Goal: Transaction & Acquisition: Purchase product/service

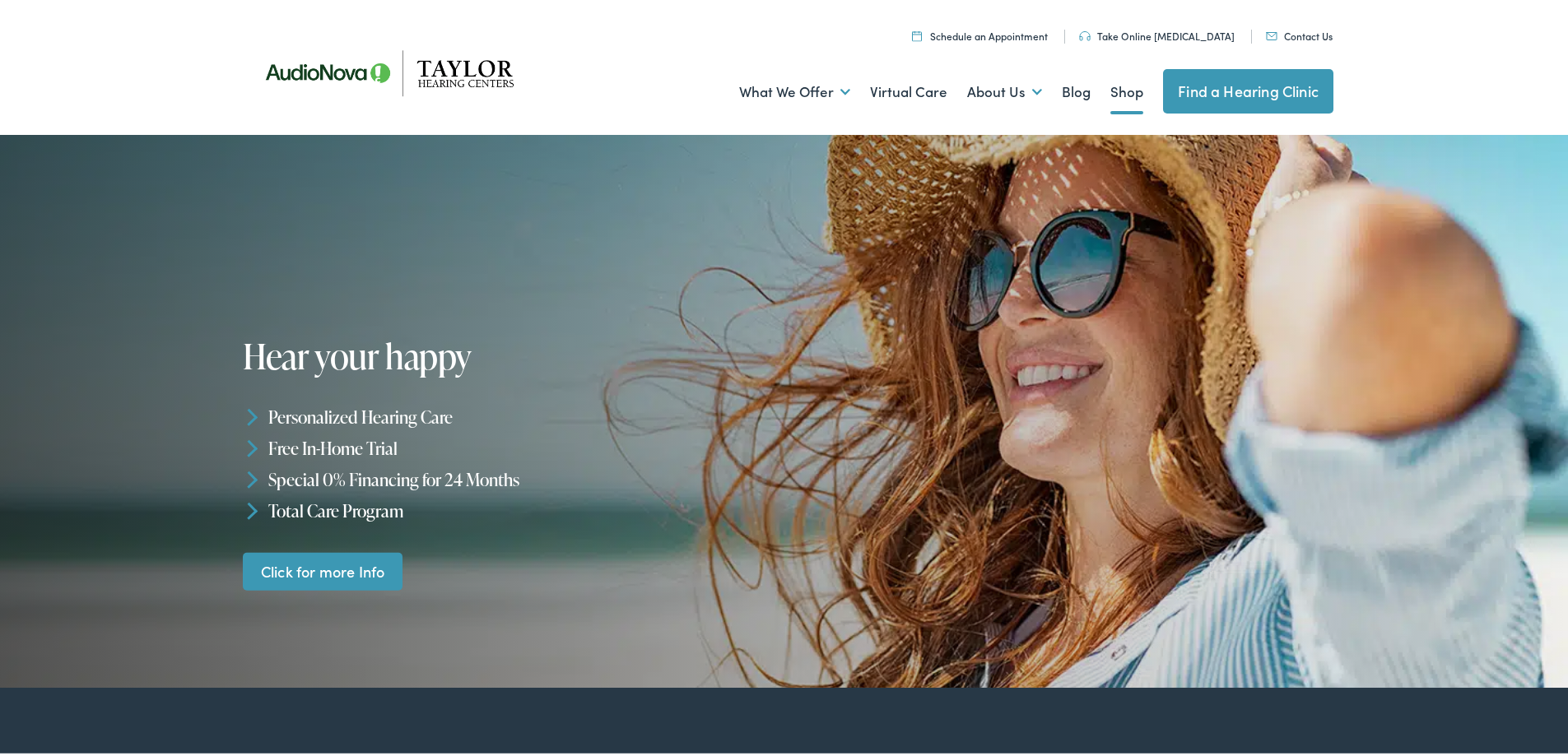
click at [1111, 91] on link "Shop" at bounding box center [1127, 89] width 33 height 61
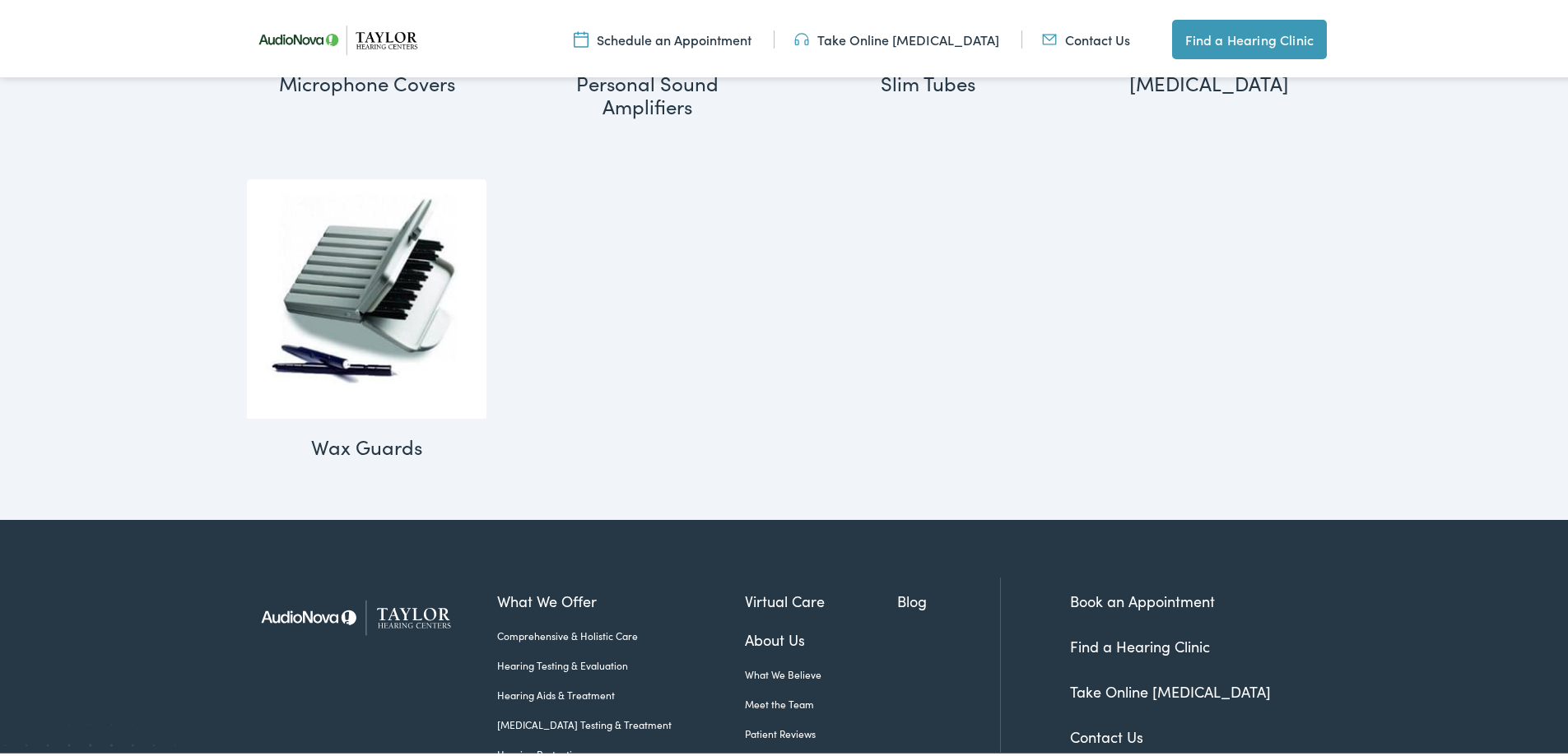
scroll to position [2304, 0]
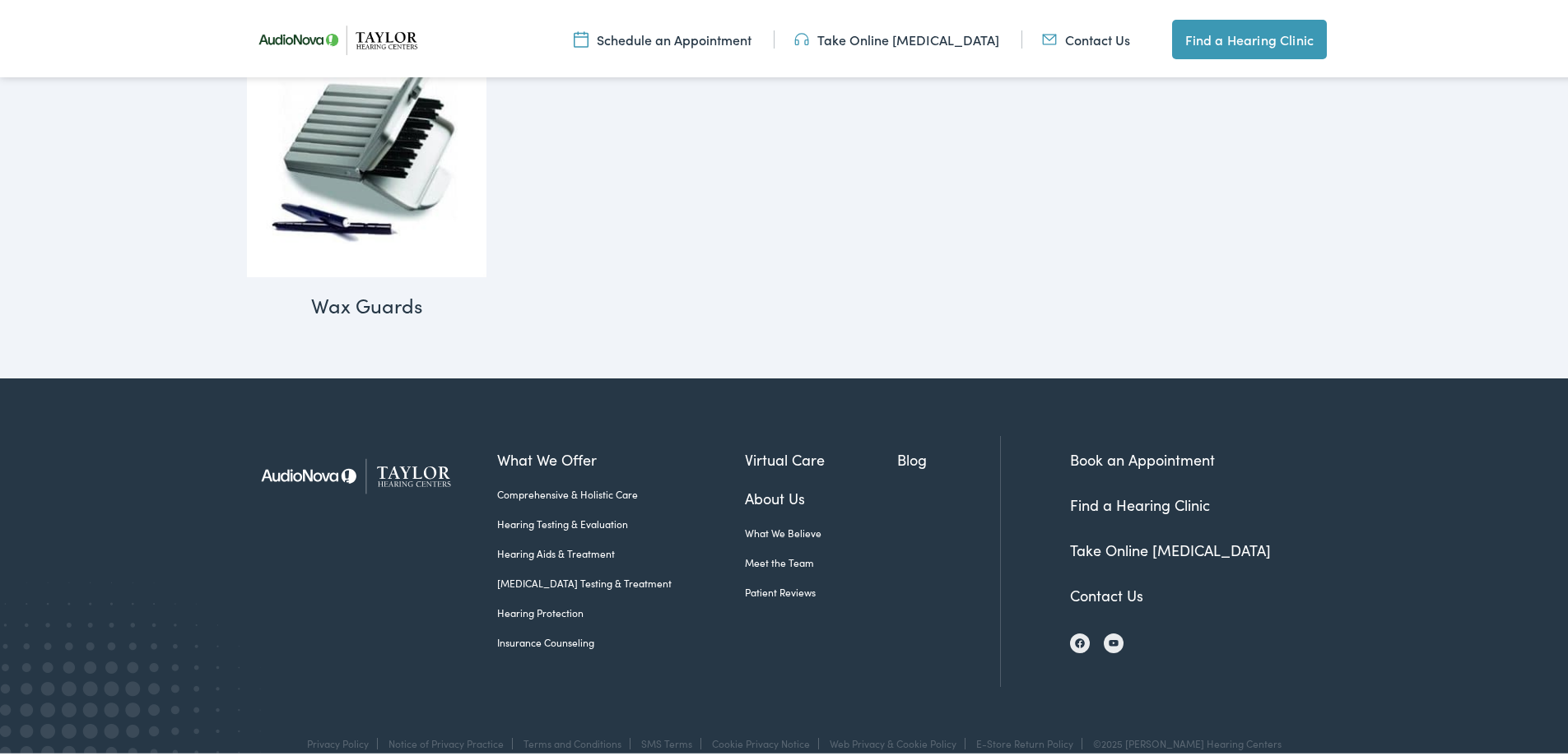
click at [1127, 501] on link "Find a Hearing Clinic" at bounding box center [1140, 502] width 140 height 21
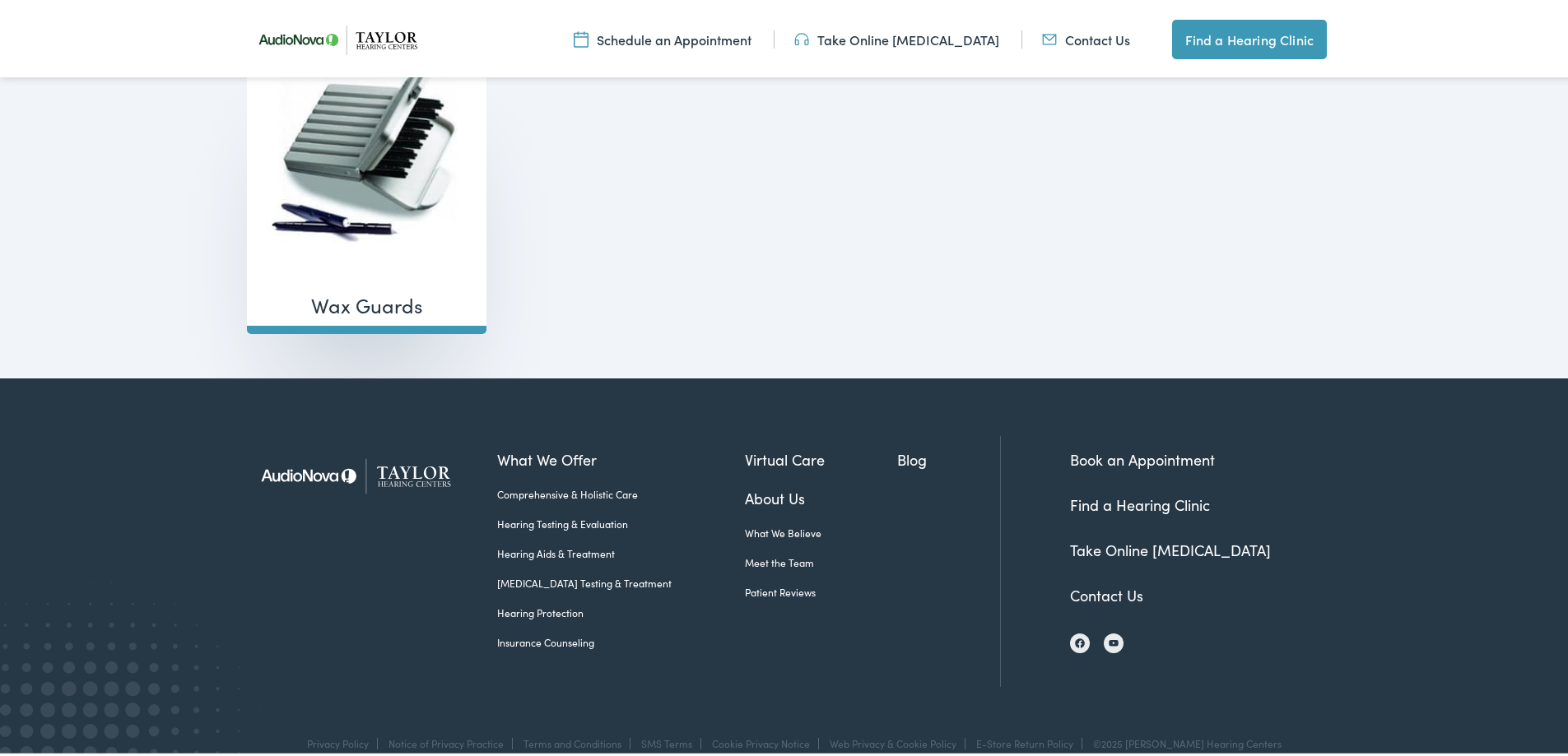
click at [366, 265] on img "Visit product category Wax Guards" at bounding box center [366, 155] width 240 height 239
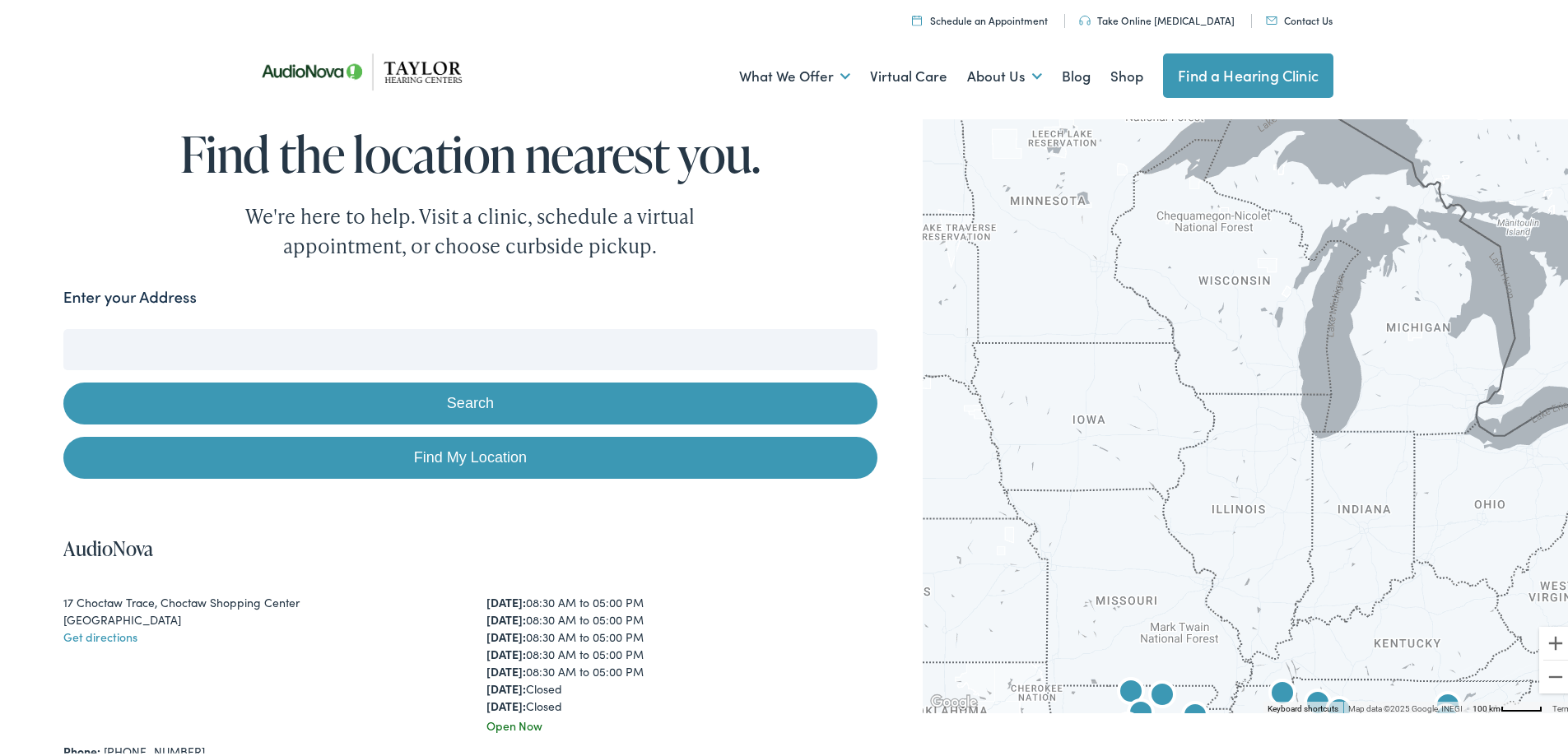
drag, startPoint x: 1160, startPoint y: 246, endPoint x: 1195, endPoint y: 565, distance: 320.9
click at [1195, 565] on div at bounding box center [1251, 410] width 658 height 599
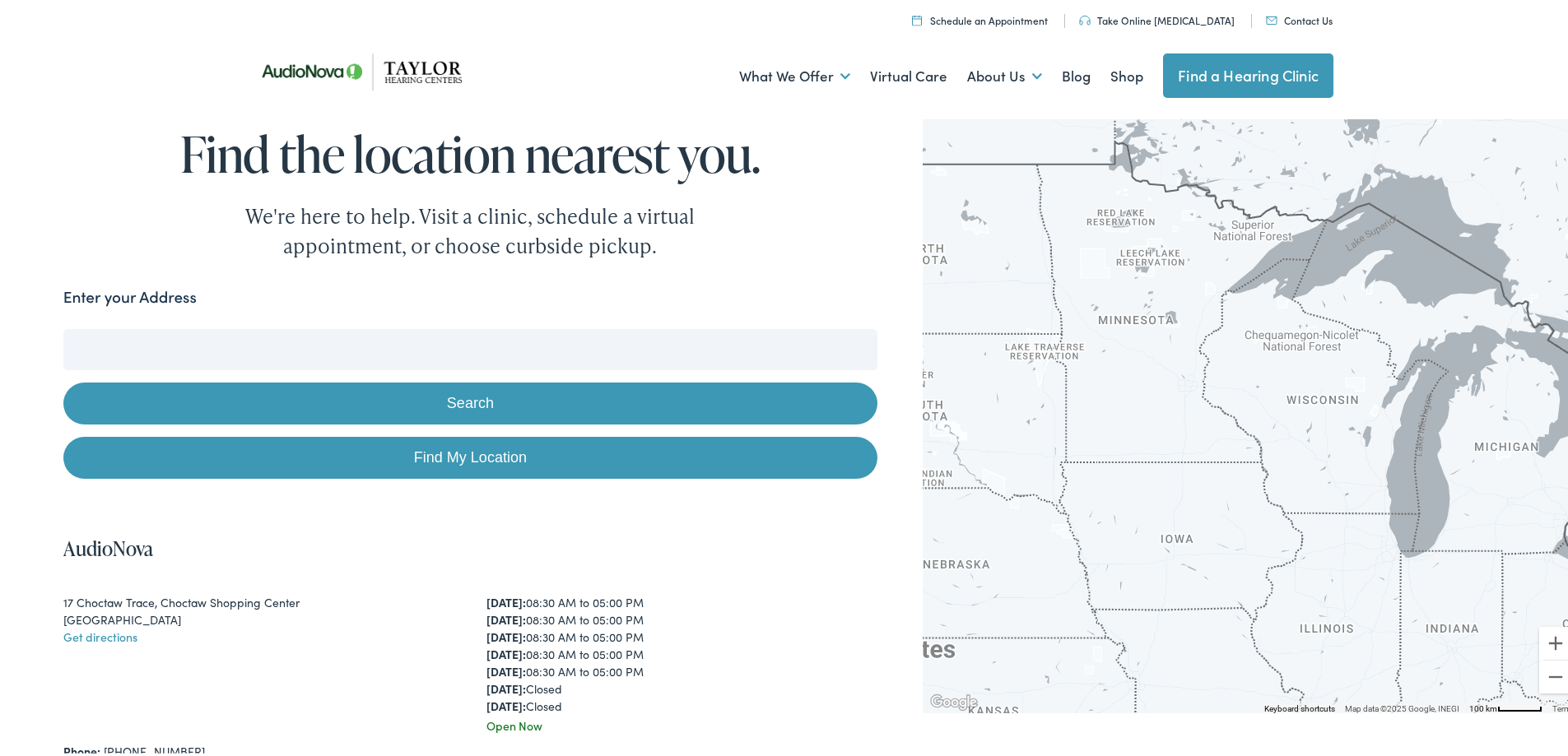
drag, startPoint x: 1160, startPoint y: 380, endPoint x: 1201, endPoint y: 433, distance: 67.0
click at [1201, 433] on div at bounding box center [1251, 410] width 658 height 599
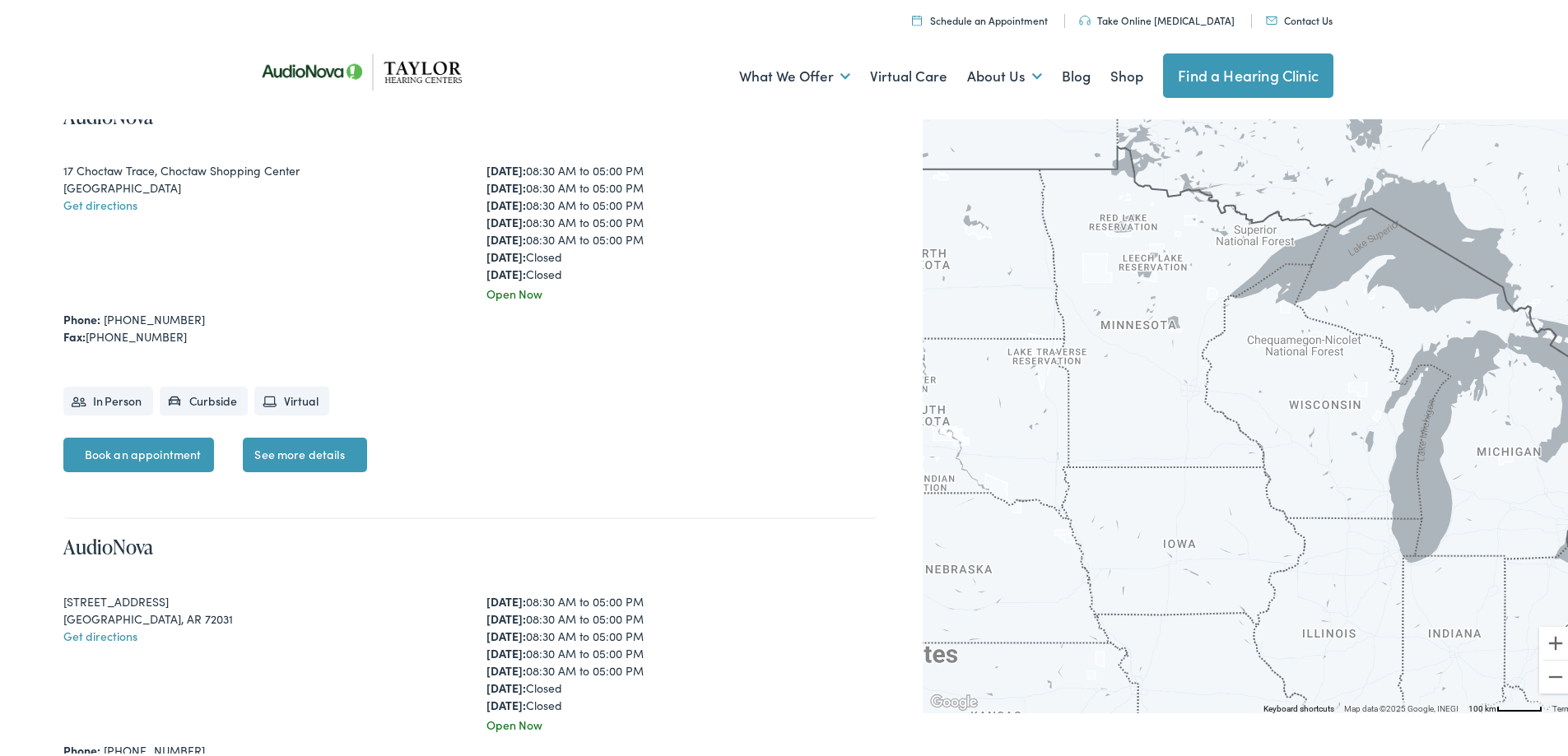
scroll to position [658, 0]
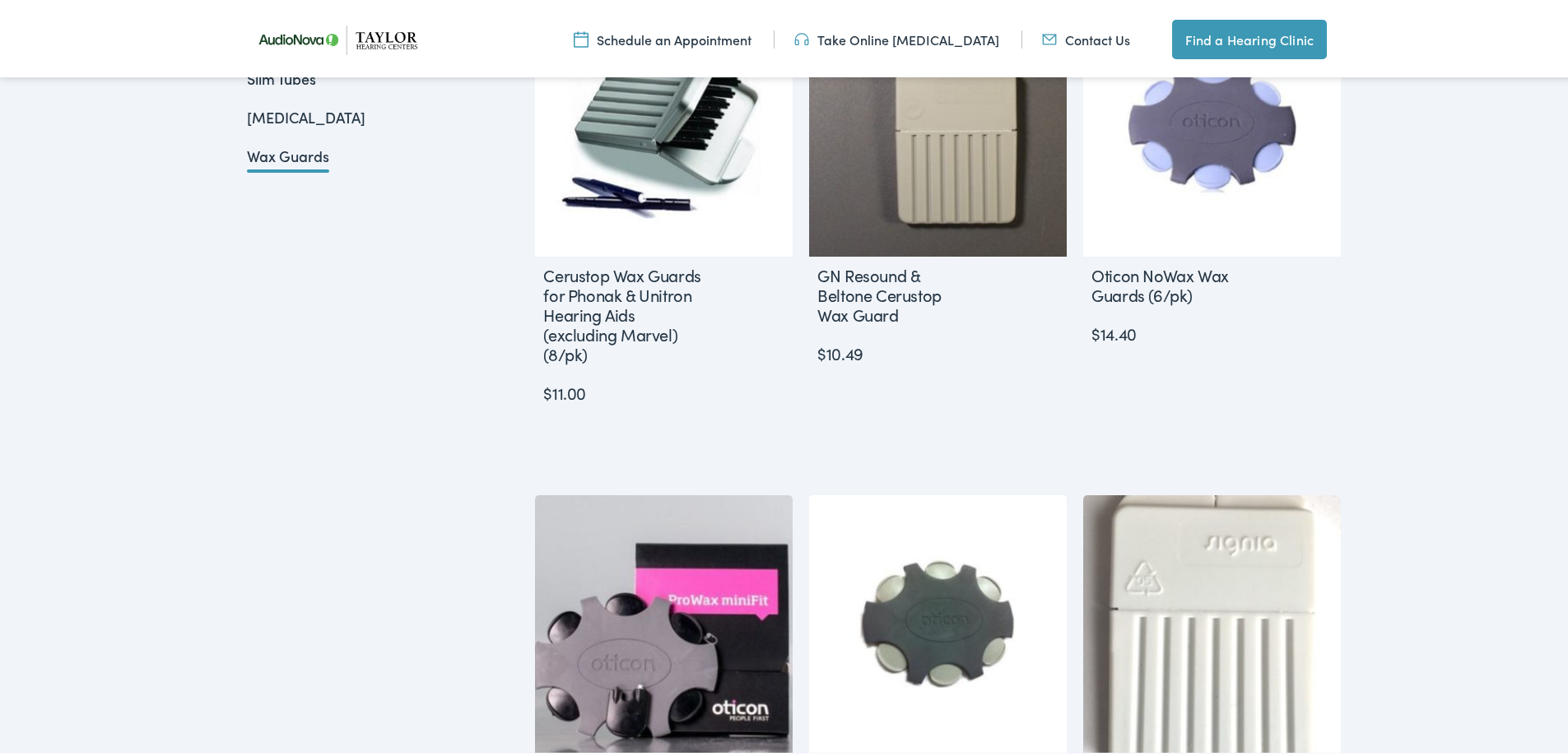
scroll to position [1316, 0]
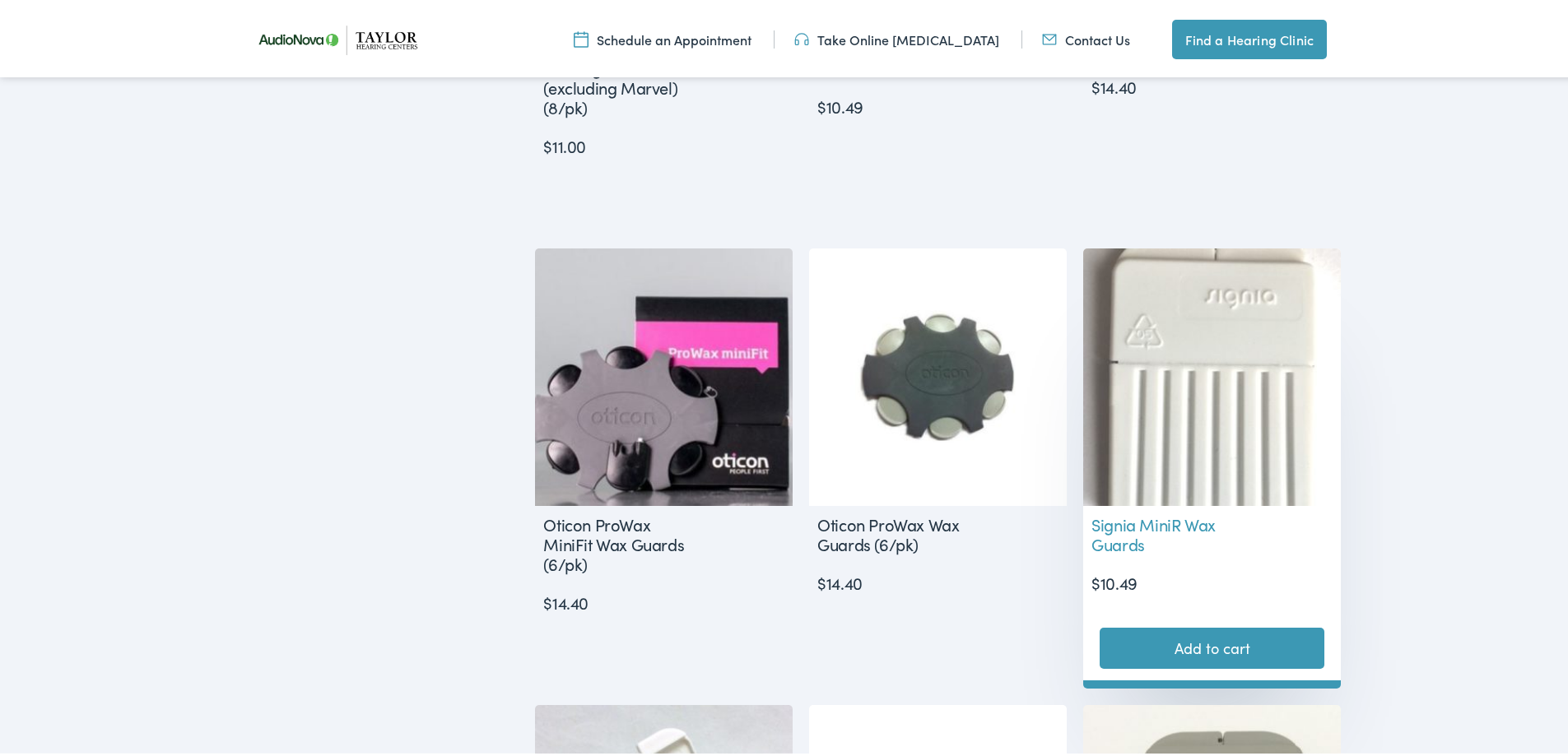
click at [1248, 360] on img at bounding box center [1212, 373] width 258 height 258
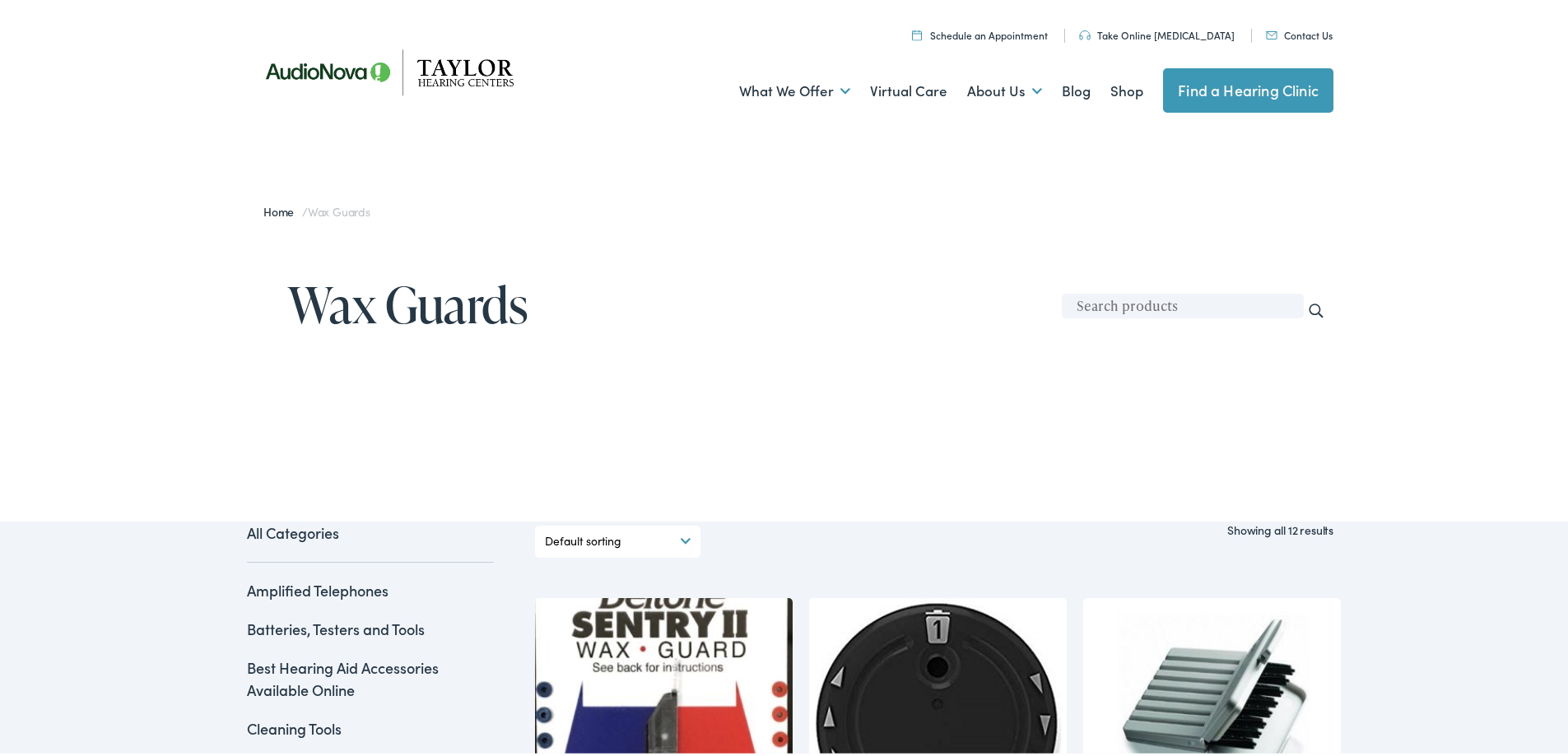
scroll to position [0, 0]
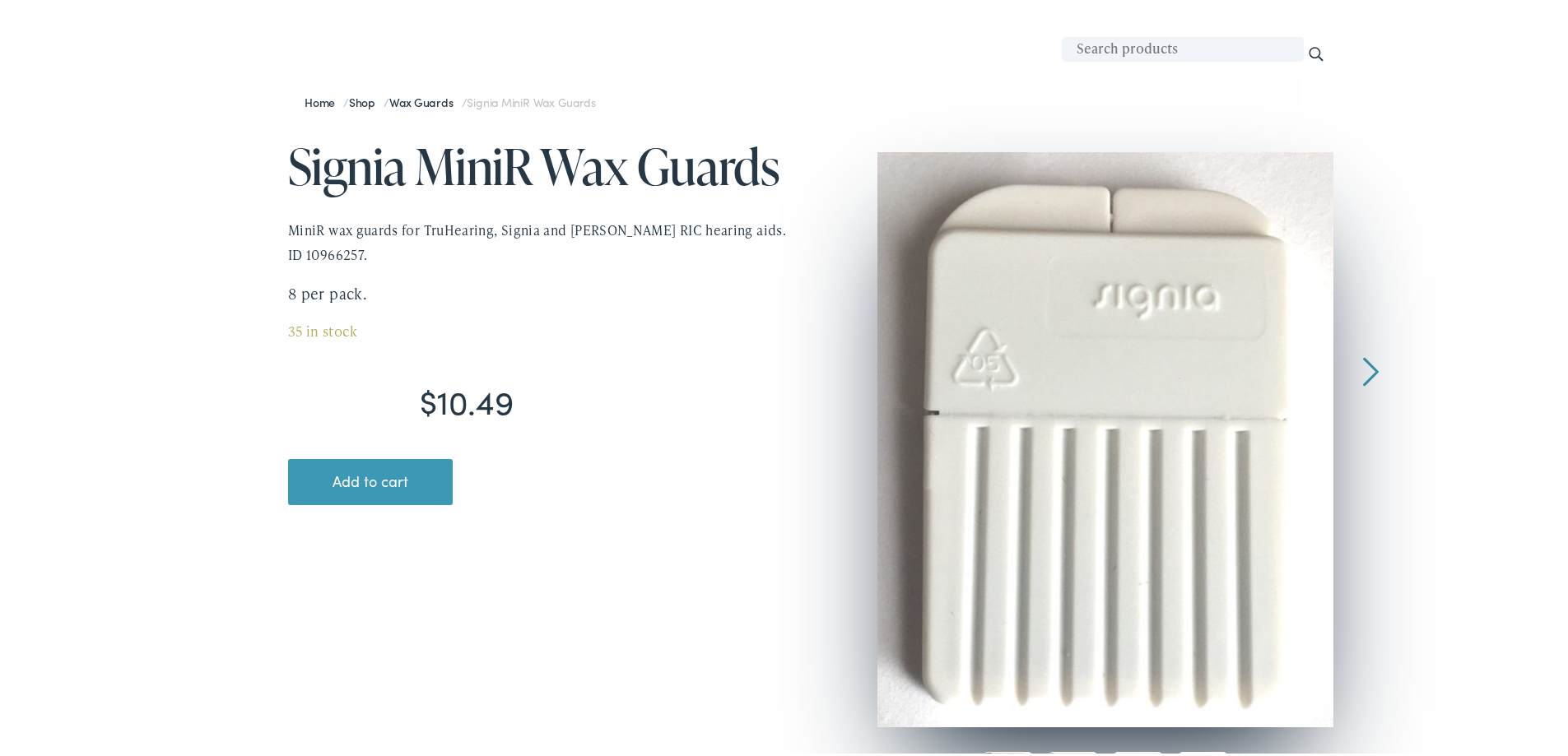
scroll to position [164, 0]
